Goal: Transaction & Acquisition: Purchase product/service

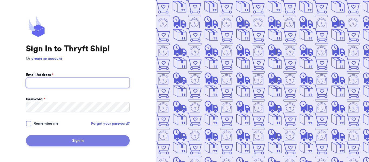
type input "[EMAIL_ADDRESS][DOMAIN_NAME]"
click at [78, 142] on button "Sign In" at bounding box center [78, 140] width 104 height 11
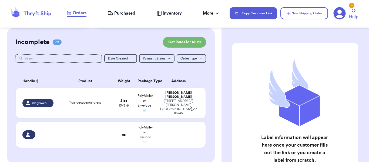
scroll to position [42, 0]
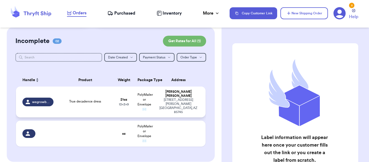
click at [80, 100] on span "True decadence dress" at bounding box center [85, 101] width 32 height 3
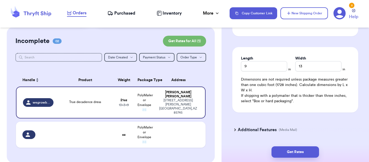
scroll to position [325, 0]
click at [295, 152] on button "Get Rates" at bounding box center [295, 151] width 48 height 11
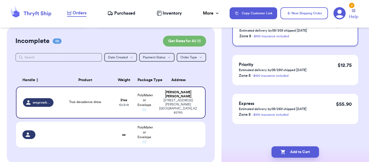
scroll to position [0, 0]
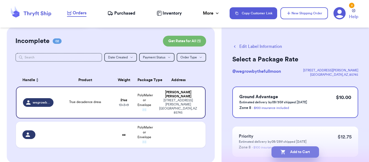
click at [289, 150] on button "Add to Cart" at bounding box center [295, 151] width 48 height 11
checkbox input "true"
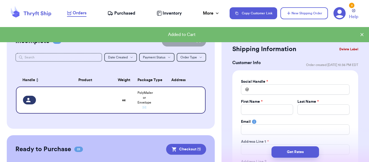
scroll to position [105, 0]
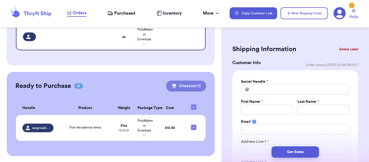
click at [184, 85] on button "Checkout ( 1 )" at bounding box center [186, 85] width 40 height 11
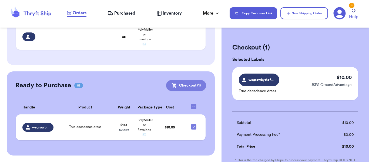
click at [190, 83] on button "Checkout ( 1 )" at bounding box center [186, 85] width 40 height 11
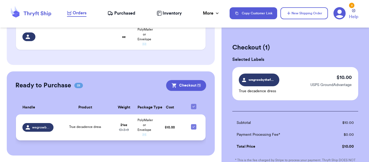
click at [191, 127] on icon at bounding box center [193, 126] width 4 height 4
click at [193, 124] on input "checkbox" at bounding box center [193, 124] width 0 height 0
checkbox input "false"
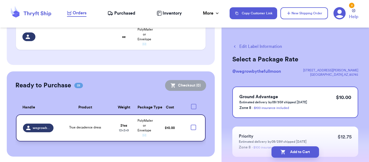
click at [191, 127] on div at bounding box center [193, 126] width 5 height 5
click at [193, 124] on input "checkbox" at bounding box center [193, 124] width 0 height 0
checkbox input "true"
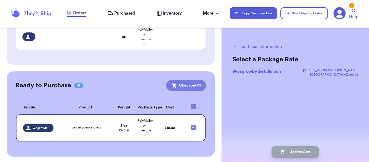
click at [191, 86] on button "Checkout ( 1 )" at bounding box center [186, 85] width 40 height 11
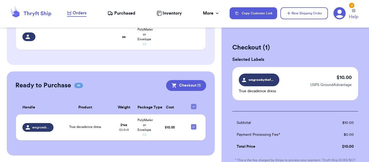
scroll to position [85, 0]
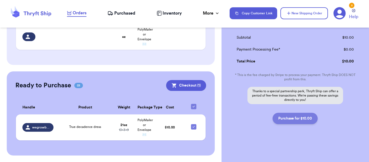
click at [306, 118] on button "Purchase for $10.00" at bounding box center [294, 118] width 45 height 11
checkbox input "false"
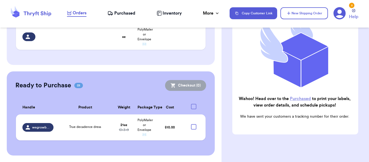
checkbox input "true"
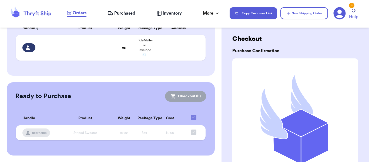
scroll to position [0, 0]
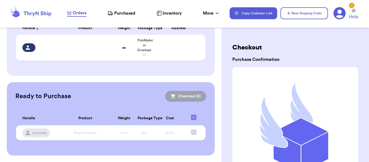
click at [121, 16] on span "Purchased" at bounding box center [124, 13] width 21 height 6
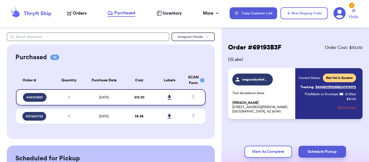
click at [167, 95] on icon at bounding box center [169, 97] width 4 height 5
